Goal: Task Accomplishment & Management: Manage account settings

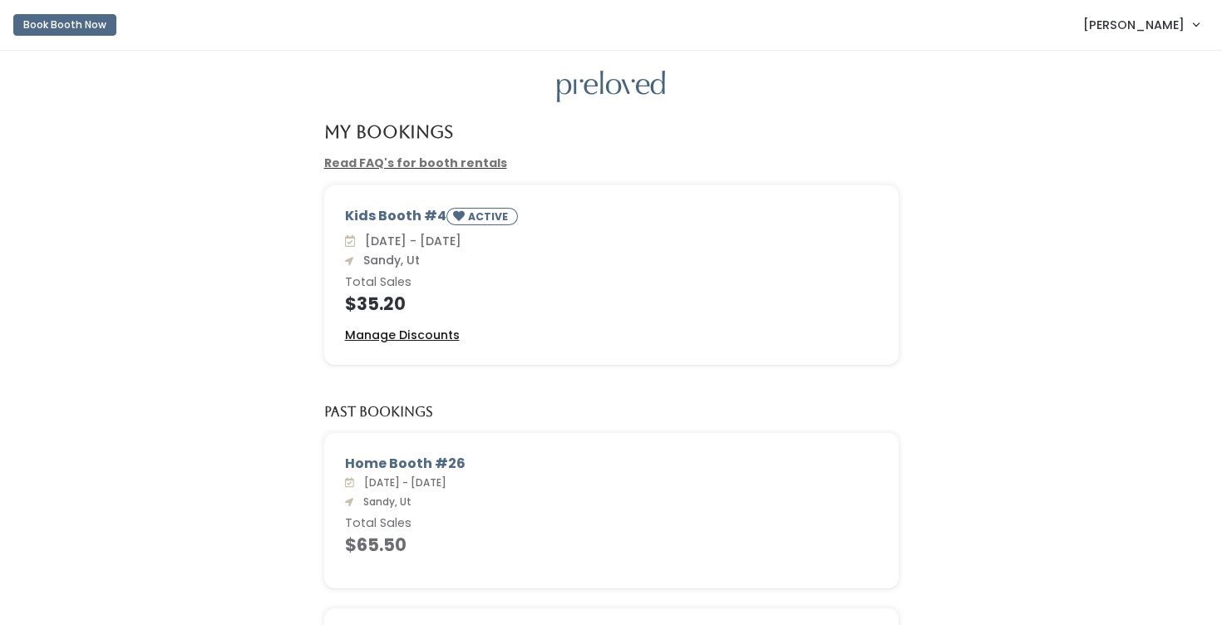
click at [437, 338] on u "Manage Discounts" at bounding box center [402, 335] width 115 height 17
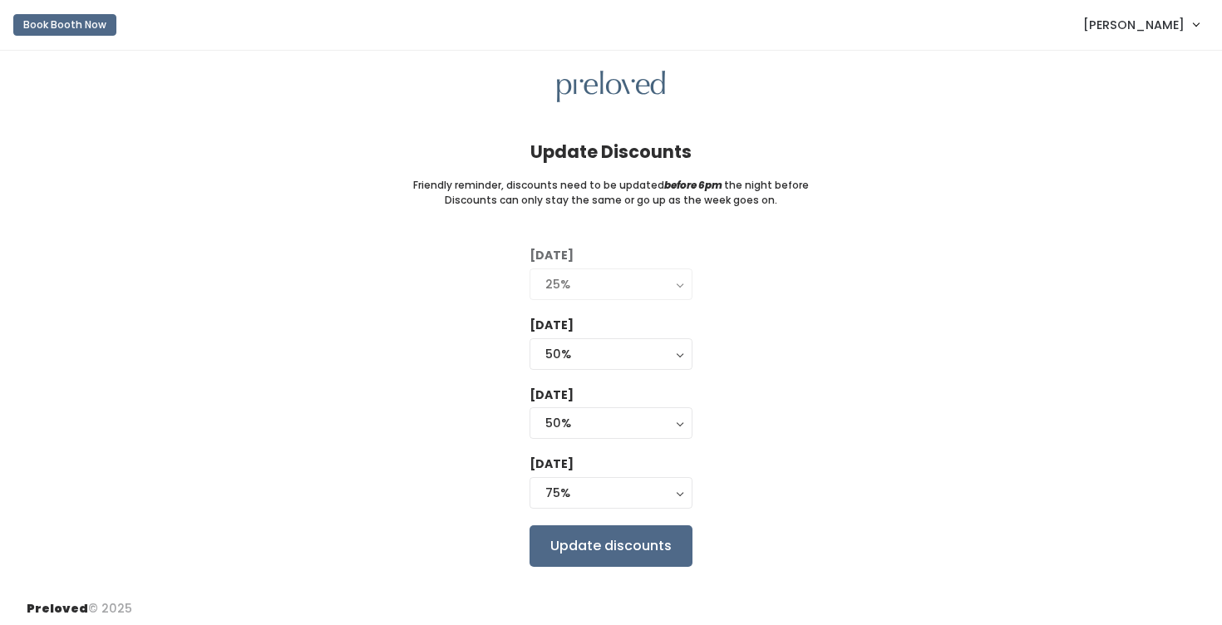
scroll to position [7, 0]
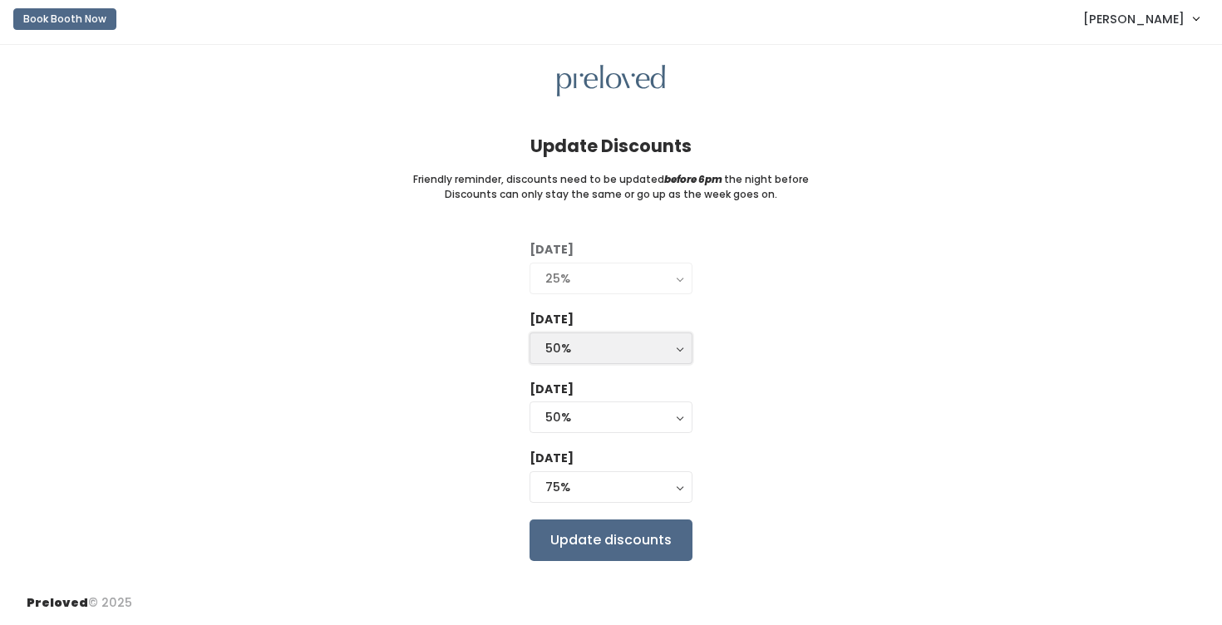
click at [630, 343] on div "50%" at bounding box center [610, 348] width 131 height 18
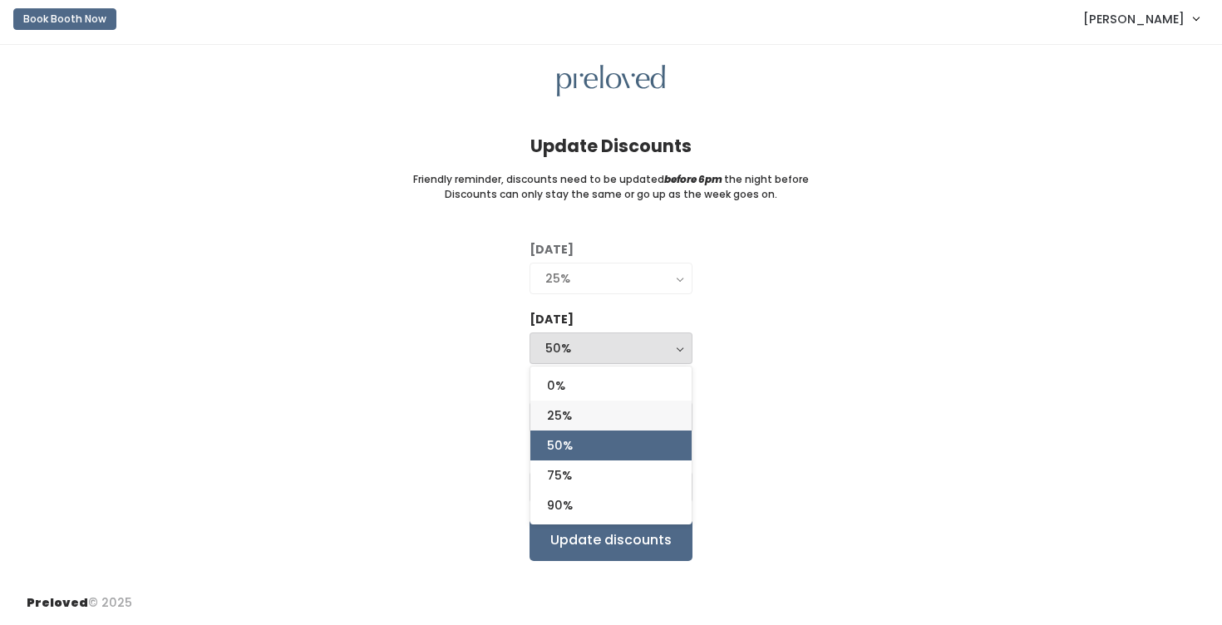
click at [599, 417] on link "25%" at bounding box center [610, 416] width 161 height 30
select select "25%"
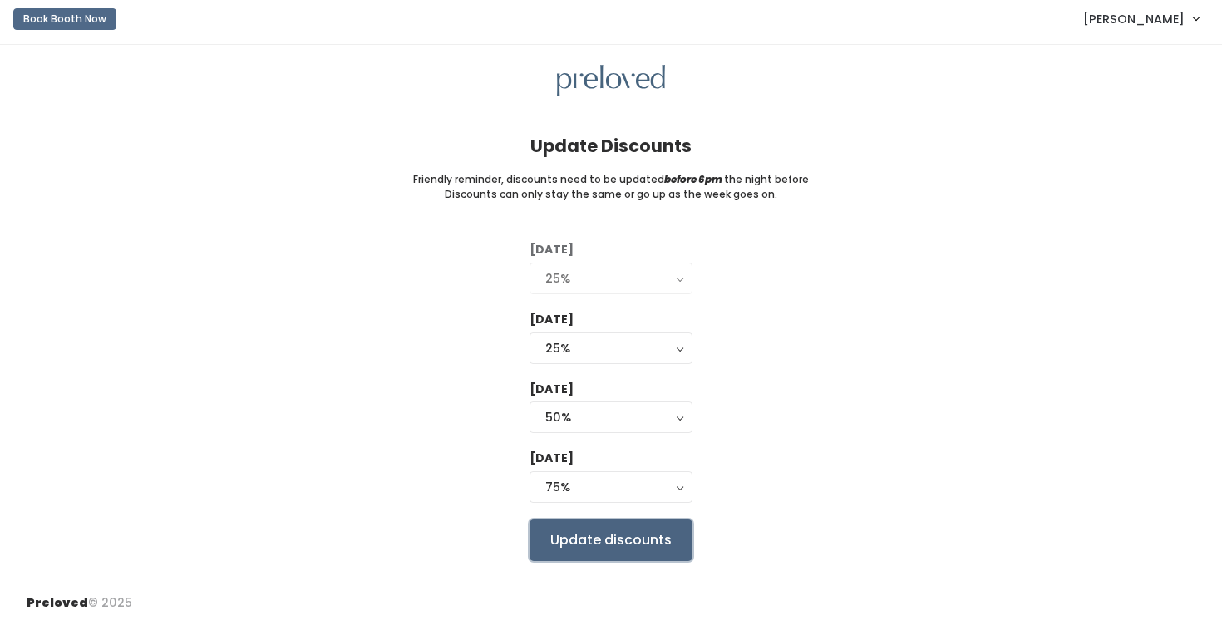
click at [659, 530] on input "Update discounts" at bounding box center [611, 541] width 163 height 42
